Goal: Submit feedback/report problem: Leave review/rating

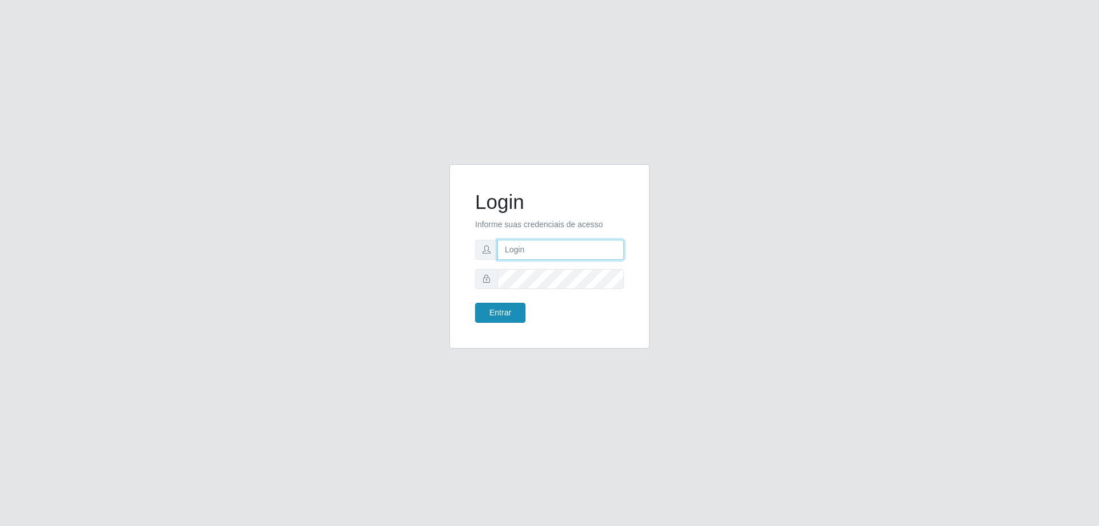
type input "mayara@frigomaster"
click at [491, 317] on button "Entrar" at bounding box center [500, 313] width 50 height 20
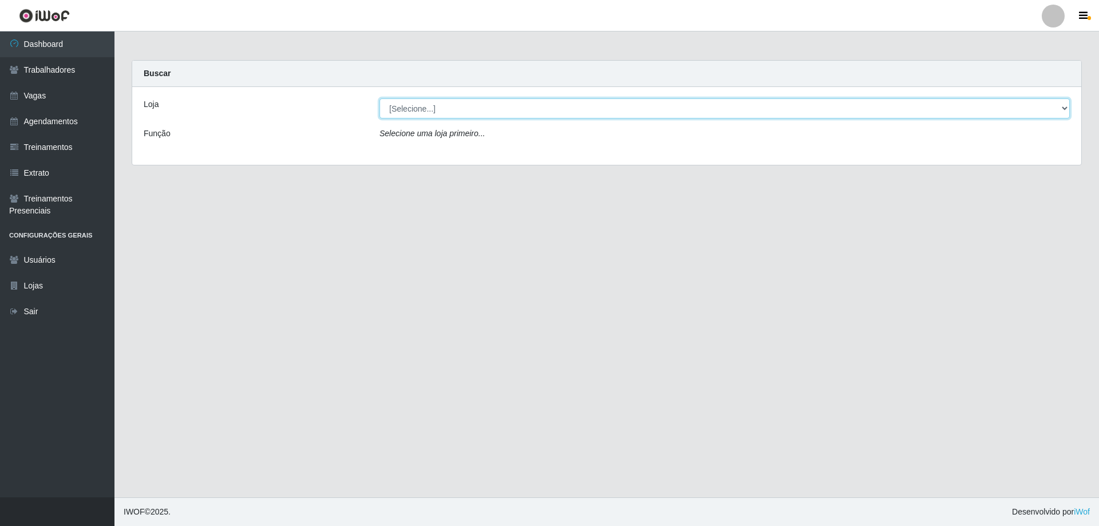
click at [649, 112] on select "[Selecione...] FrigoMaster" at bounding box center [724, 108] width 690 height 20
select select "392"
click at [379, 98] on select "[Selecione...] FrigoMaster" at bounding box center [724, 108] width 690 height 20
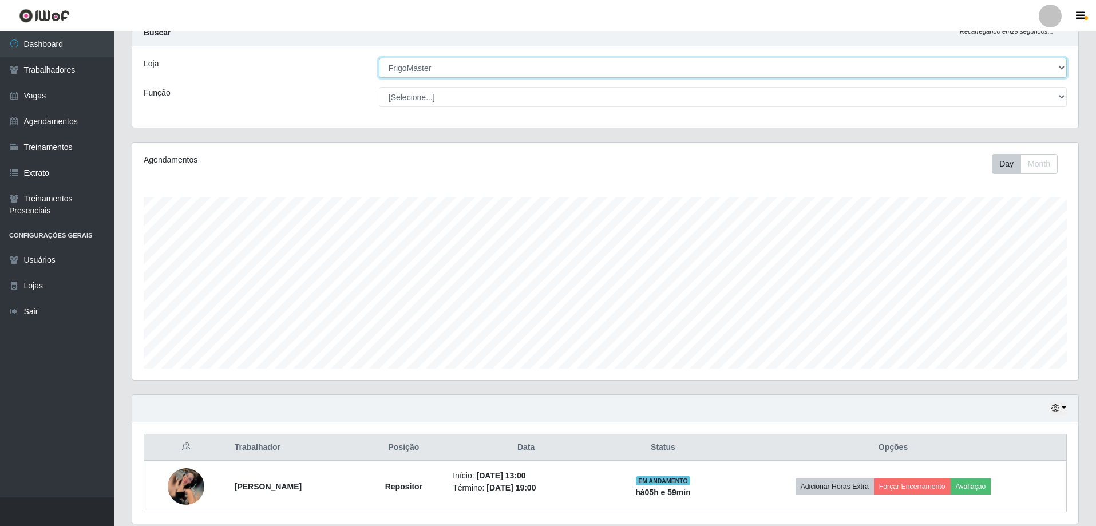
scroll to position [81, 0]
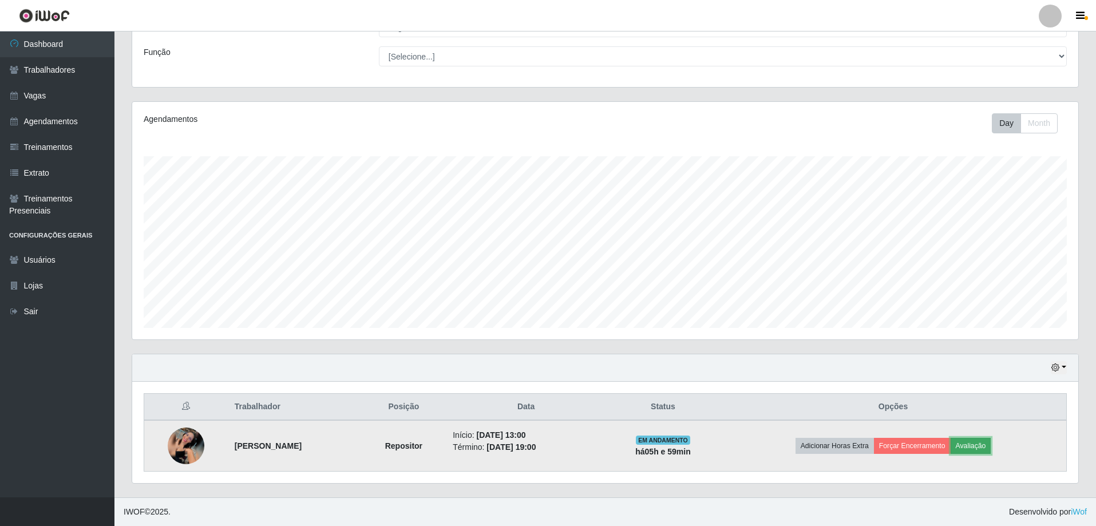
click at [968, 446] on button "Avaliação" at bounding box center [970, 446] width 41 height 16
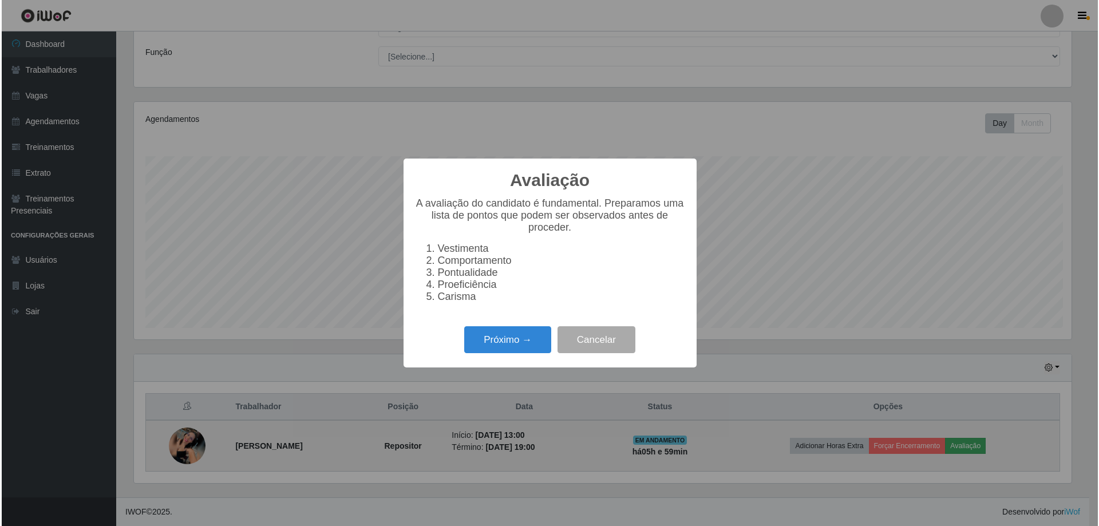
scroll to position [237, 940]
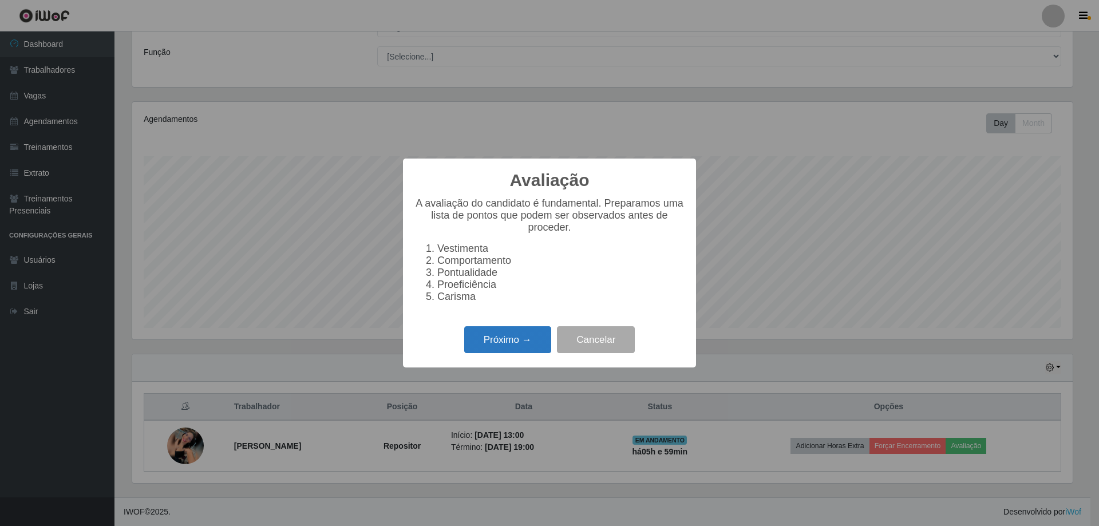
click at [503, 347] on button "Próximo →" at bounding box center [507, 339] width 87 height 27
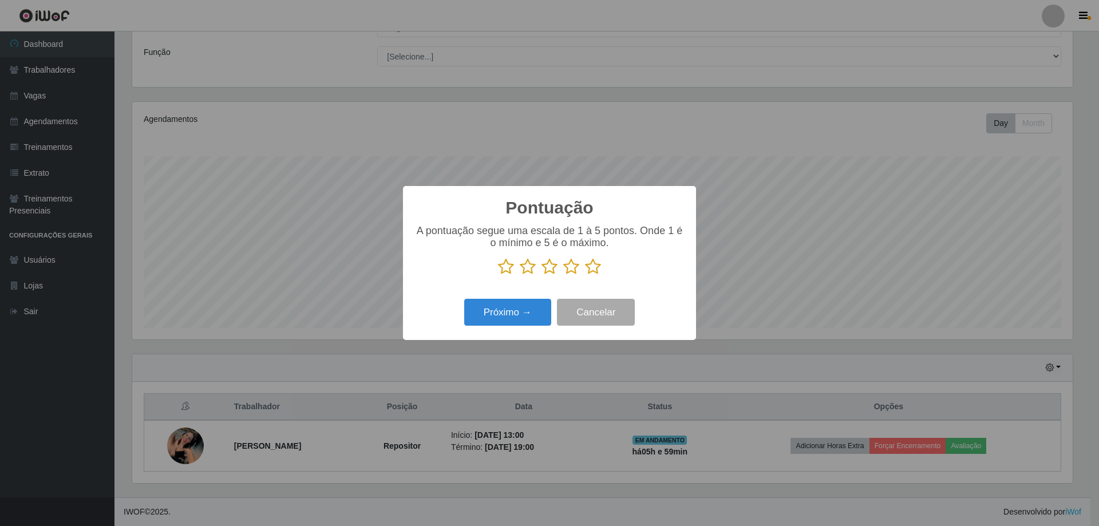
click at [589, 271] on icon at bounding box center [593, 266] width 16 height 17
click at [585, 275] on input "radio" at bounding box center [585, 275] width 0 height 0
click at [522, 313] on button "Próximo →" at bounding box center [507, 312] width 87 height 27
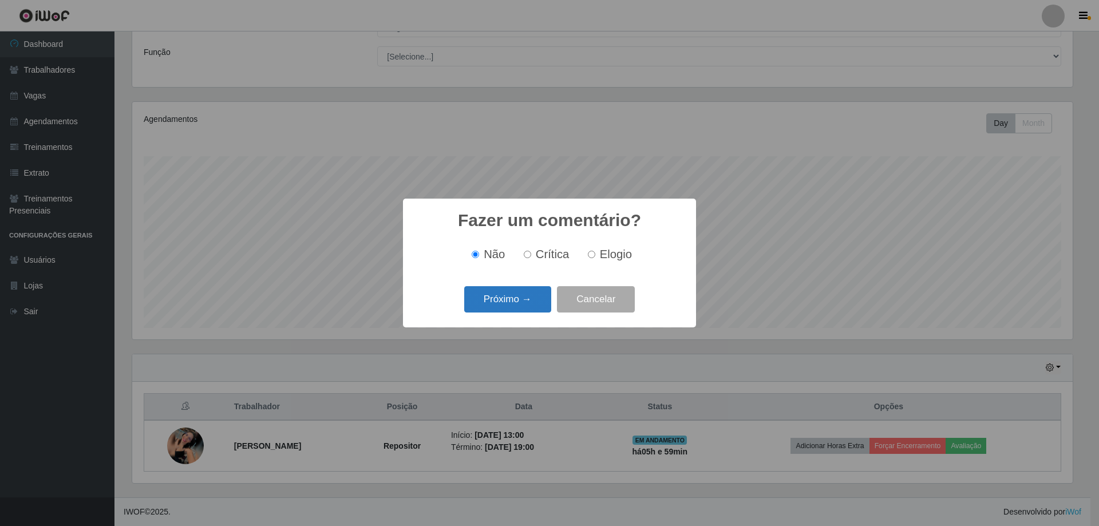
click at [516, 309] on button "Próximo →" at bounding box center [507, 299] width 87 height 27
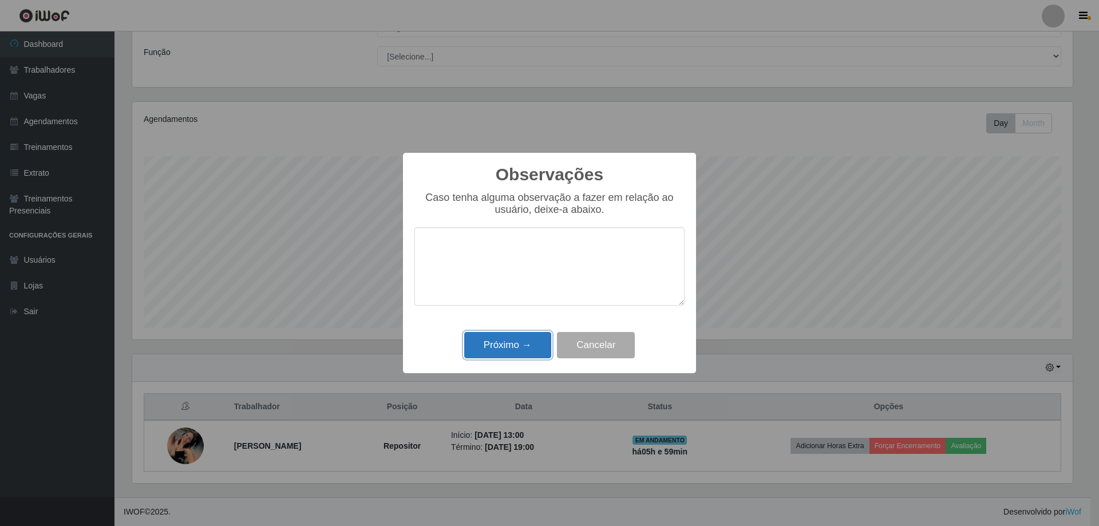
click at [520, 338] on button "Próximo →" at bounding box center [507, 345] width 87 height 27
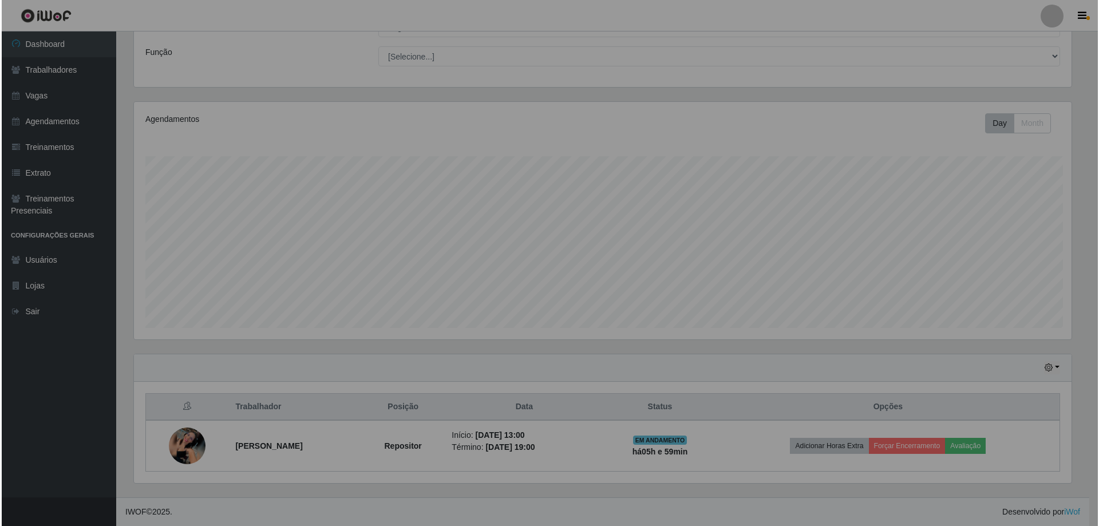
scroll to position [237, 946]
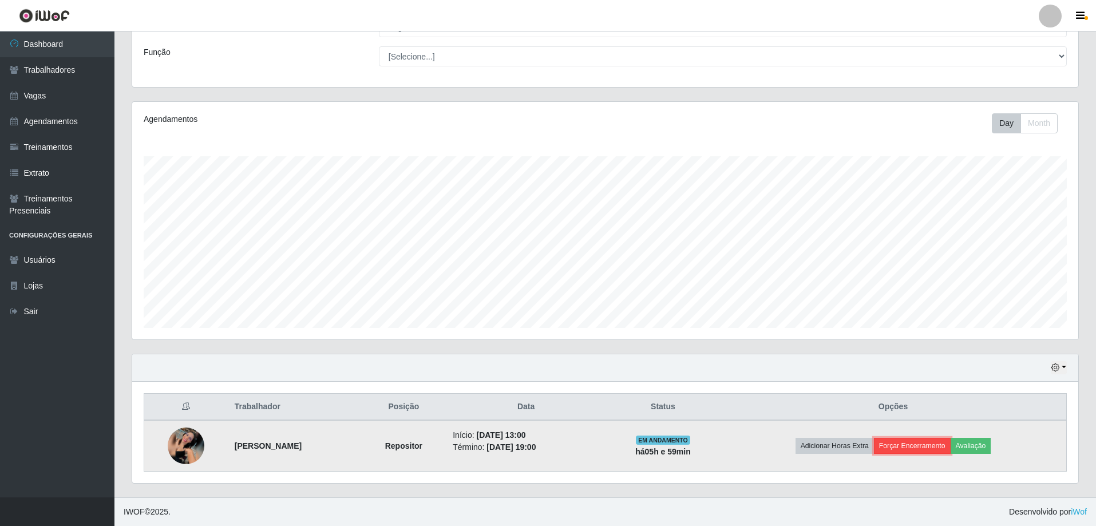
click at [918, 450] on button "Forçar Encerramento" at bounding box center [912, 446] width 77 height 16
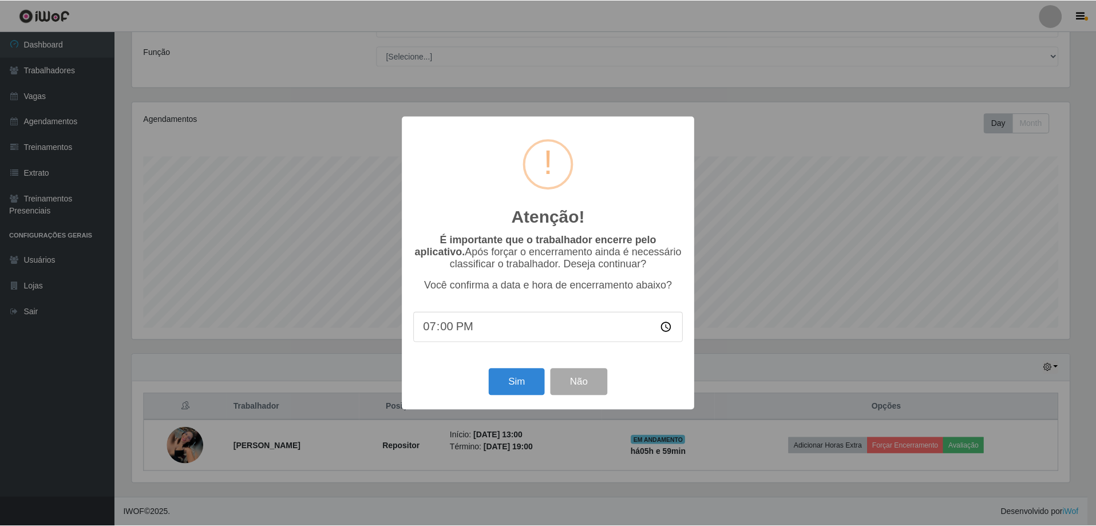
scroll to position [237, 940]
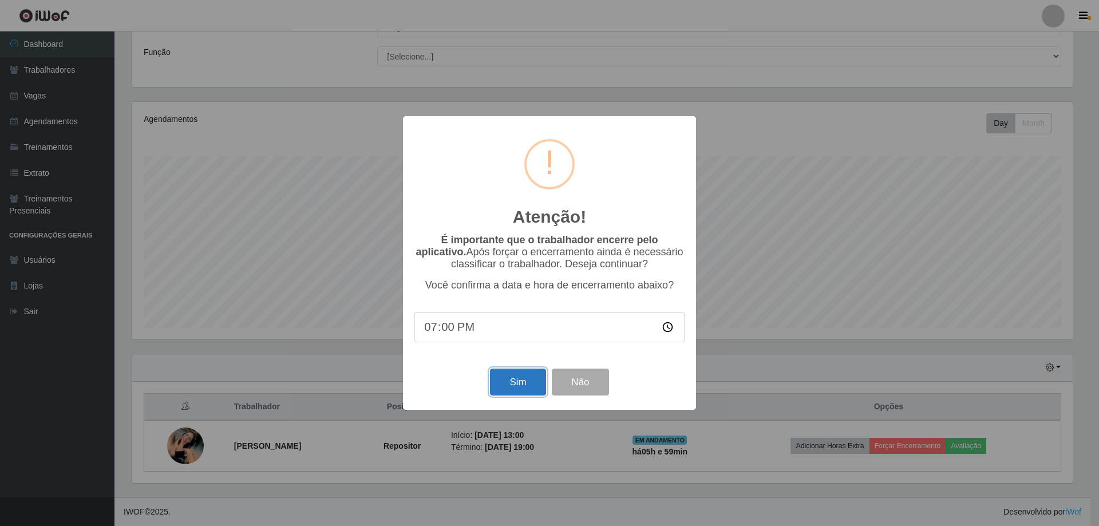
click at [524, 387] on button "Sim" at bounding box center [517, 381] width 55 height 27
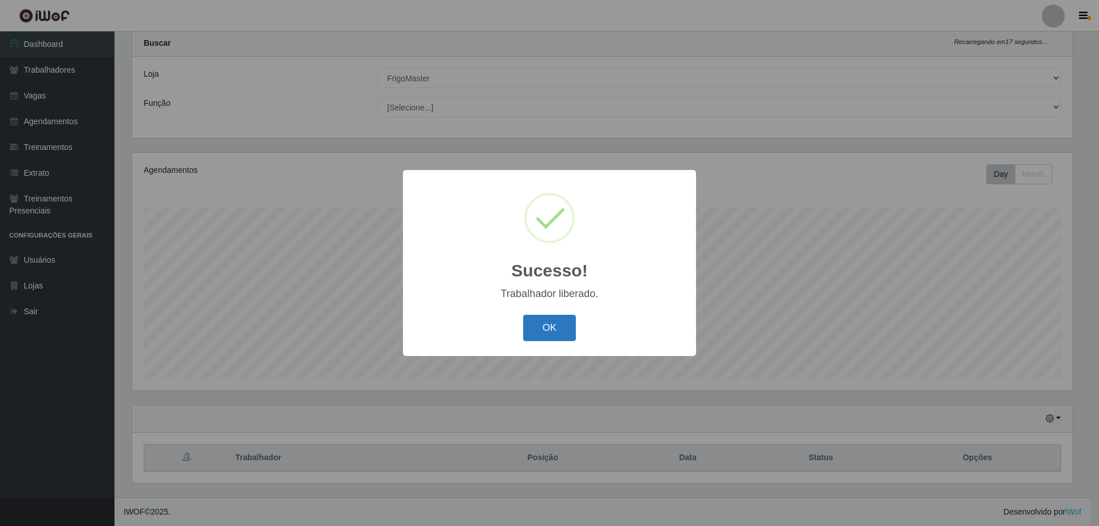
click at [566, 325] on button "OK" at bounding box center [549, 328] width 53 height 27
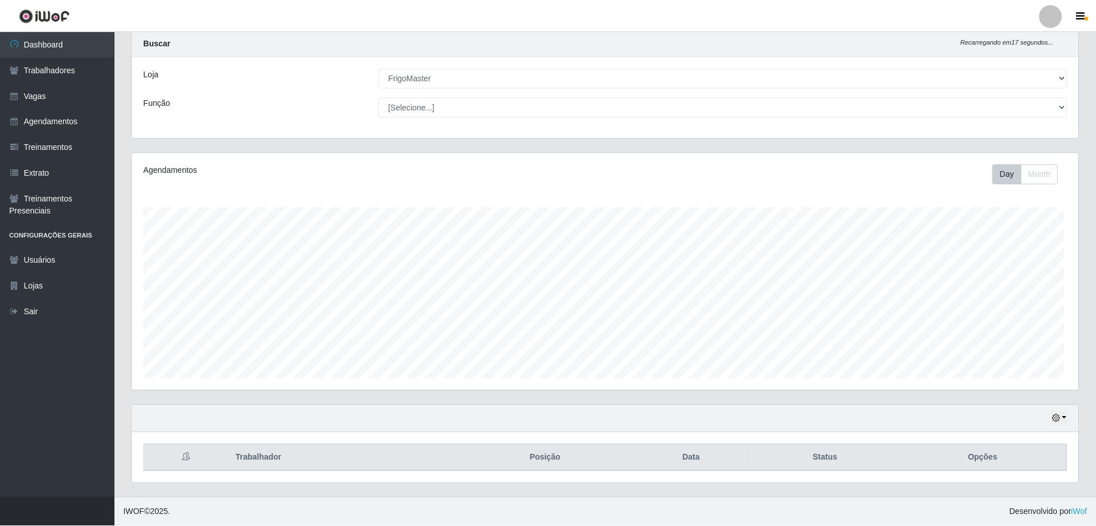
scroll to position [237, 946]
